Goal: Information Seeking & Learning: Learn about a topic

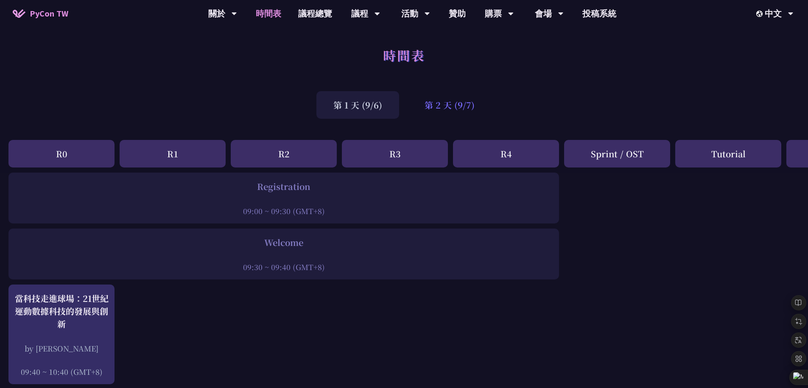
click at [437, 97] on div "第 2 天 (9/7)" at bounding box center [449, 105] width 84 height 28
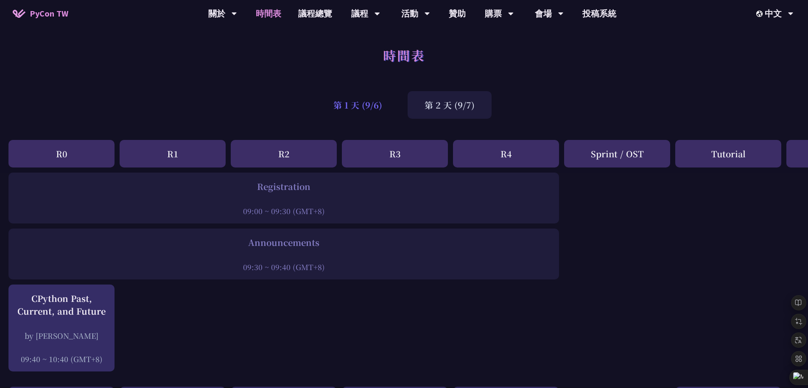
click at [329, 107] on div "第 1 天 (9/6)" at bounding box center [357, 105] width 83 height 28
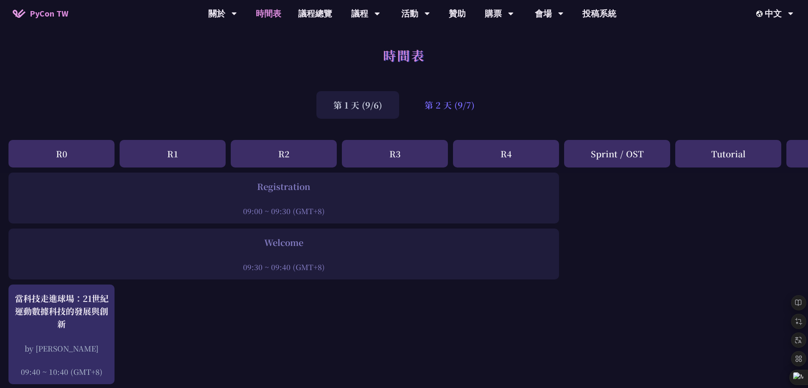
click at [459, 103] on div "第 2 天 (9/7)" at bounding box center [449, 105] width 84 height 28
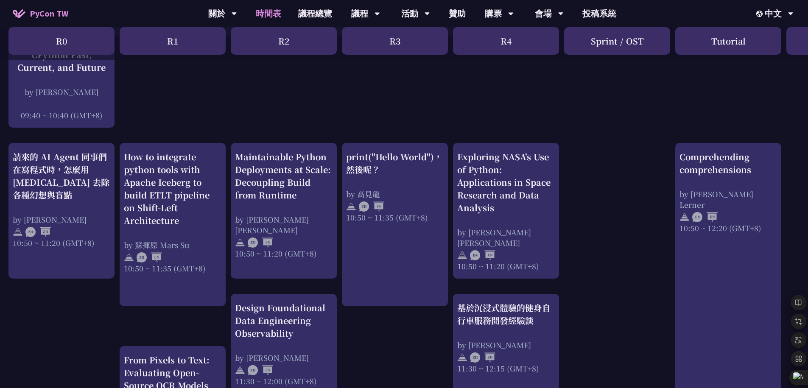
scroll to position [248, 0]
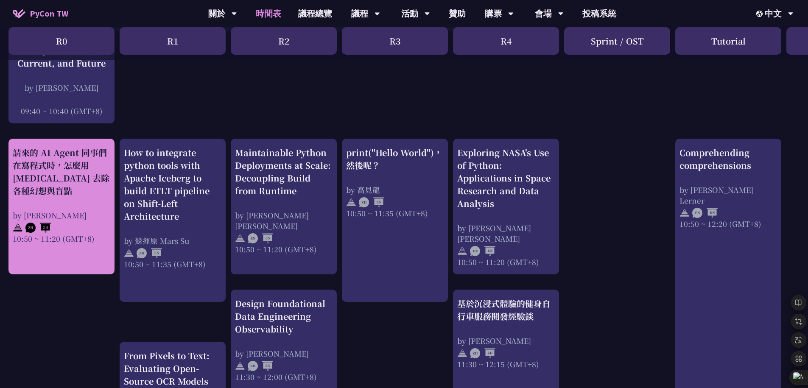
click at [43, 179] on div "請來的 AI Agent 同事們在寫程式時，怎麼用 [MEDICAL_DATA] 去除各種幻想與盲點" at bounding box center [62, 171] width 98 height 51
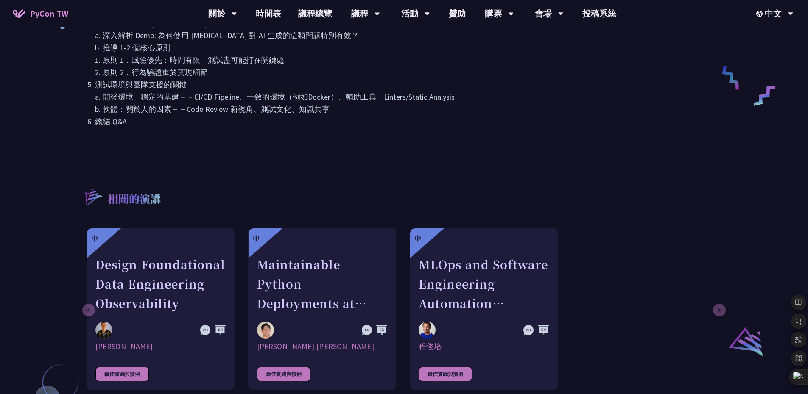
scroll to position [407, 0]
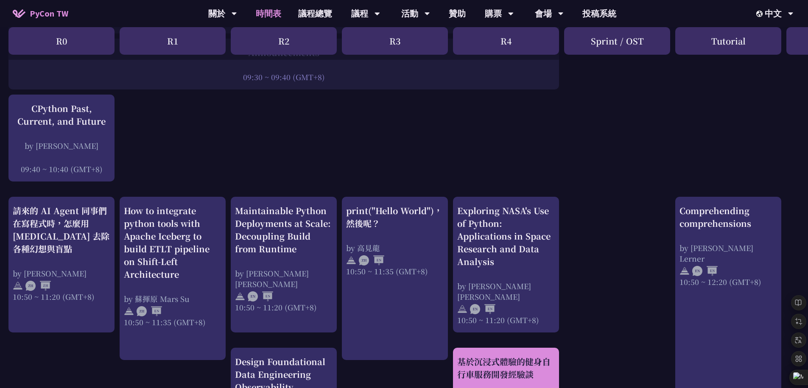
scroll to position [197, 0]
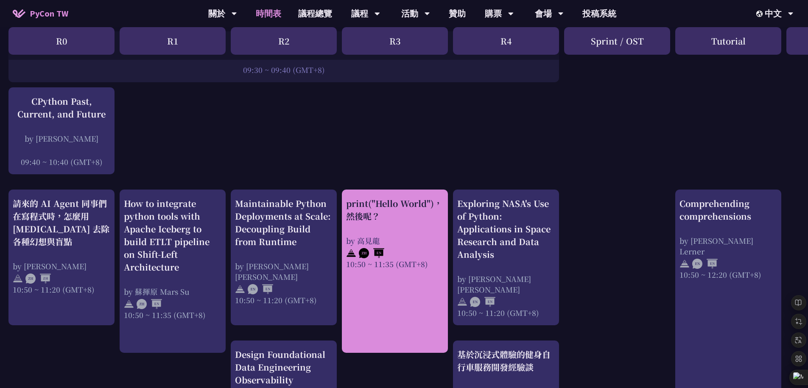
click at [368, 239] on div "by 高見龍" at bounding box center [395, 240] width 98 height 11
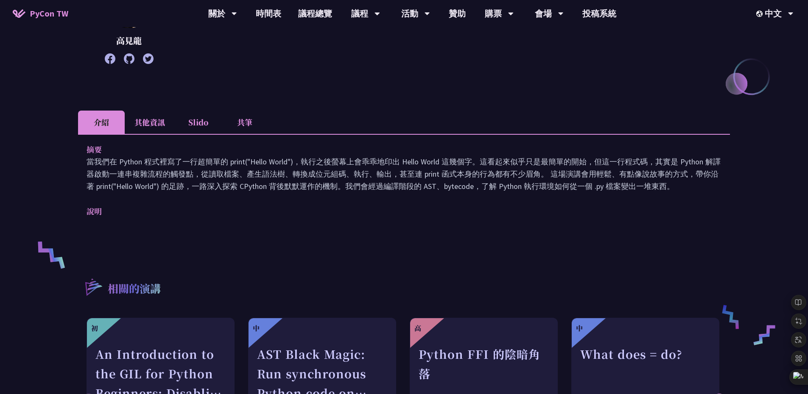
scroll to position [172, 0]
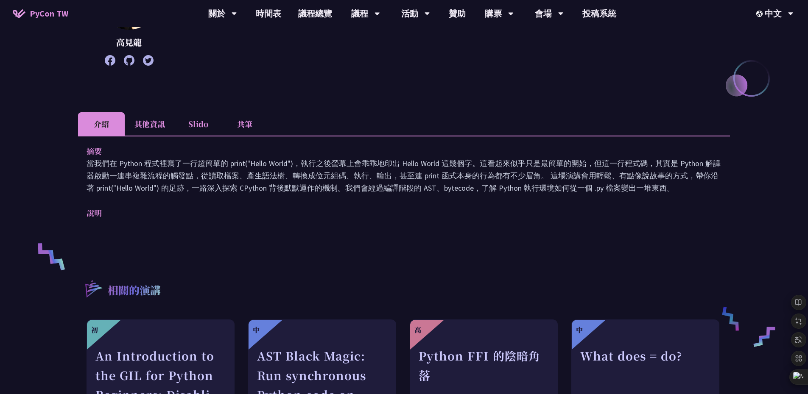
click at [206, 123] on li "Slido" at bounding box center [198, 123] width 47 height 23
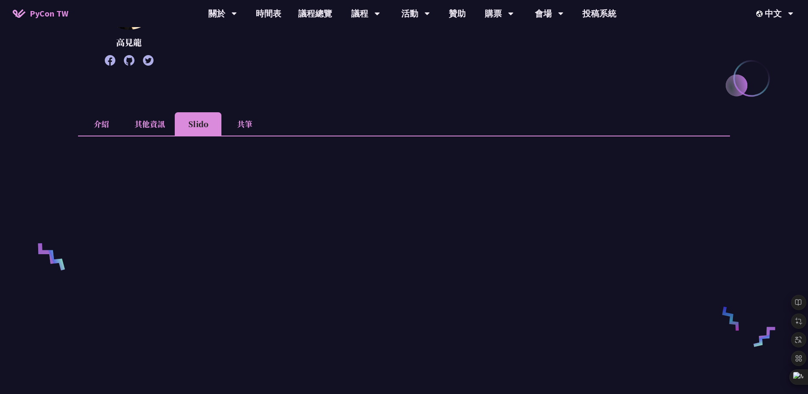
click at [244, 126] on li "共筆" at bounding box center [244, 123] width 47 height 23
click at [154, 123] on li "其他資訊" at bounding box center [150, 123] width 50 height 23
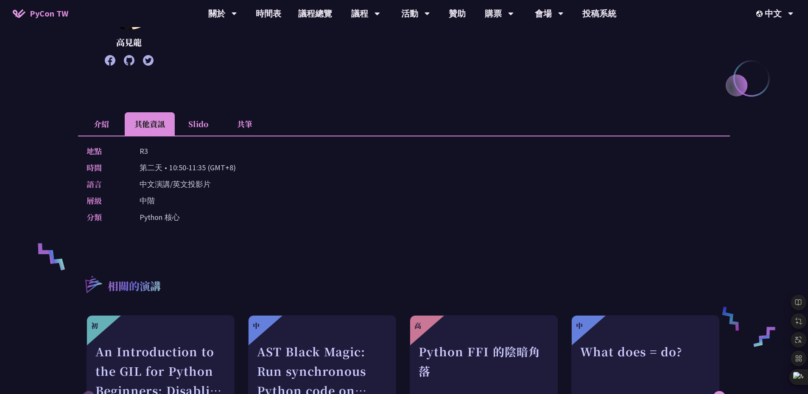
click at [79, 124] on li "介紹" at bounding box center [101, 123] width 47 height 23
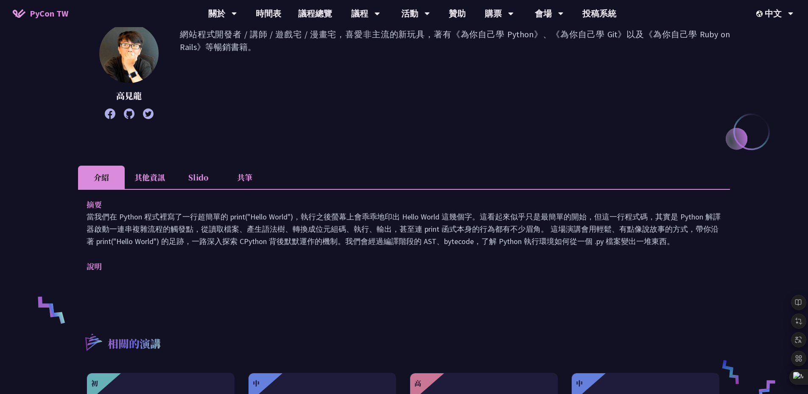
scroll to position [0, 0]
